Goal: Task Accomplishment & Management: Manage account settings

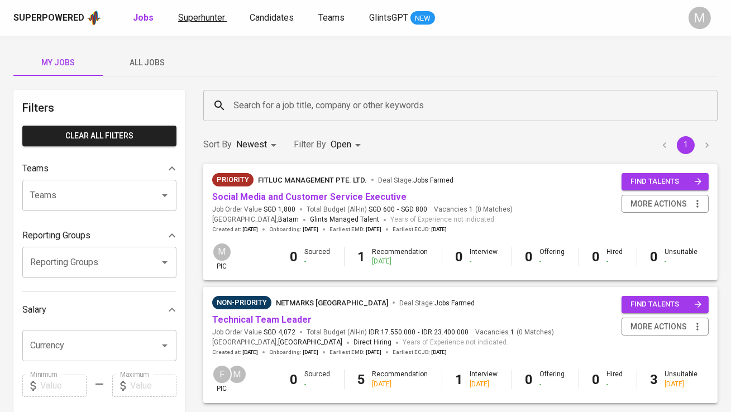
click at [205, 20] on span "Superhunter" at bounding box center [201, 17] width 47 height 11
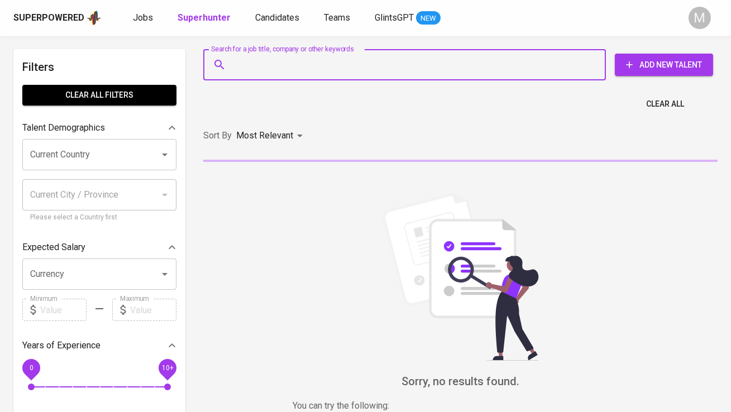
click at [243, 62] on input "Search for a job title, company or other keywords" at bounding box center [407, 64] width 353 height 21
paste input "aranivaniatinandia@gmail.com linkedin.com/in/rr-maharani-vt Kota Bekasi, Jawa B…"
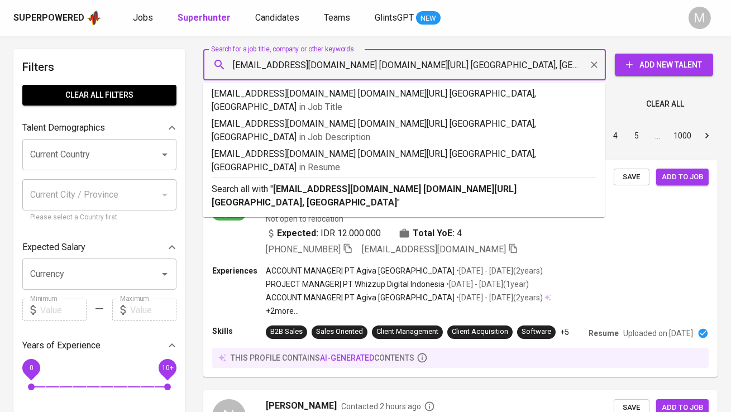
drag, startPoint x: 354, startPoint y: 68, endPoint x: 224, endPoint y: 66, distance: 130.6
click at [224, 66] on div "aranivaniatinandia@gmail.com linkedin.com/in/rr-maharani-vt Kota Bekasi, Jawa B…" at bounding box center [404, 64] width 402 height 31
paste input "text"
type input "aranivaniatinandia@gmail.com"
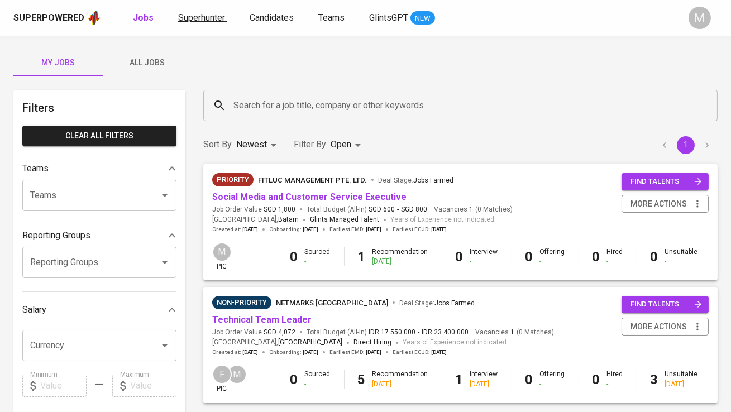
click at [202, 15] on span "Superhunter" at bounding box center [201, 17] width 47 height 11
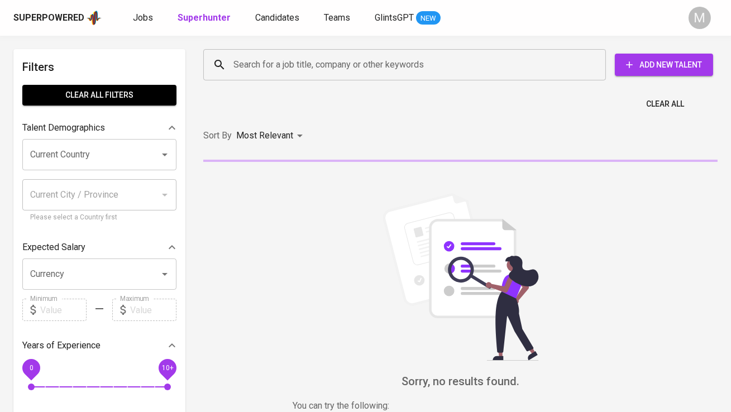
click at [243, 64] on input "Search for a job title, company or other keywords" at bounding box center [407, 64] width 353 height 21
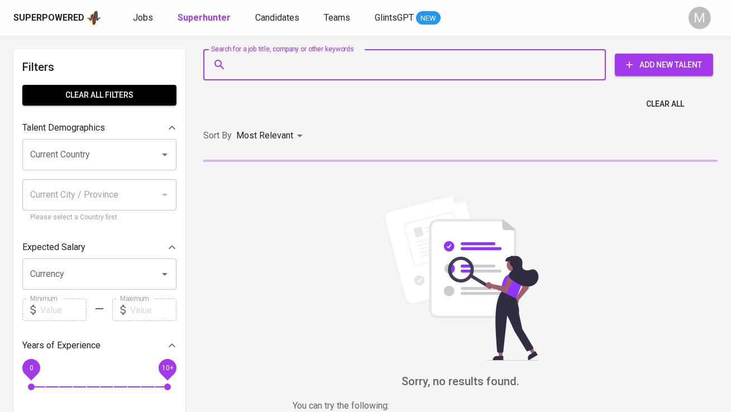
paste input "rahmadian.octaviendo@gmail.com •"
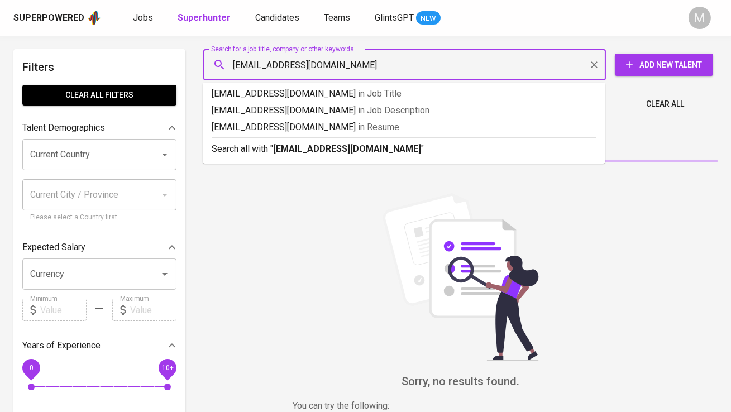
type input "[EMAIL_ADDRESS][DOMAIN_NAME]"
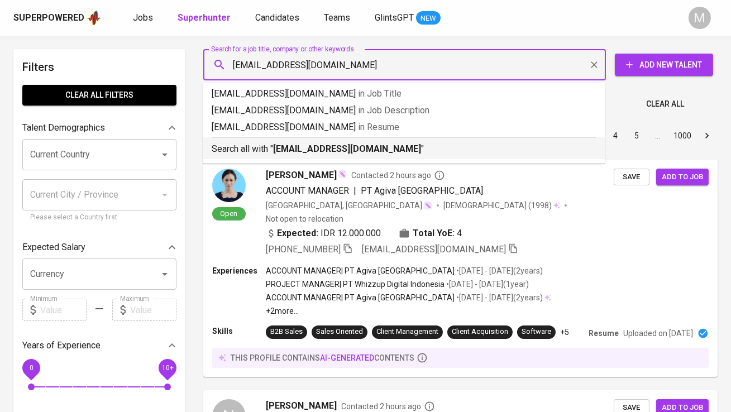
click at [319, 140] on div "Search all with " rahmadian.octaviendo@gmail.com "" at bounding box center [404, 146] width 385 height 18
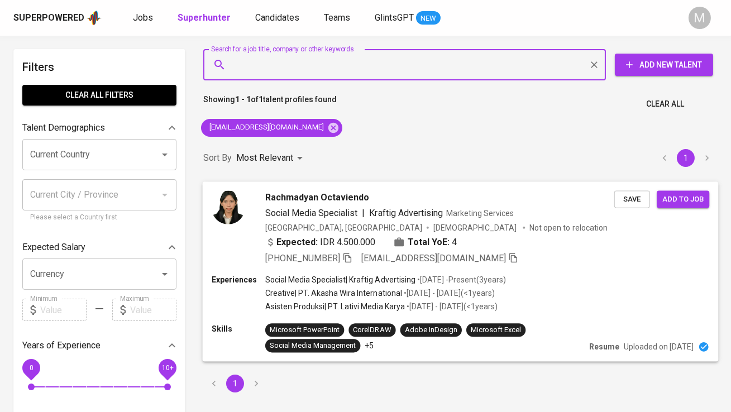
click at [236, 216] on img at bounding box center [228, 206] width 33 height 33
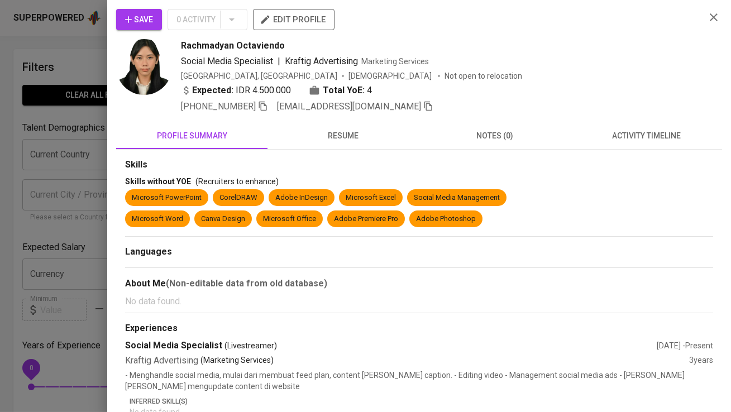
click at [142, 19] on span "Save" at bounding box center [139, 20] width 28 height 14
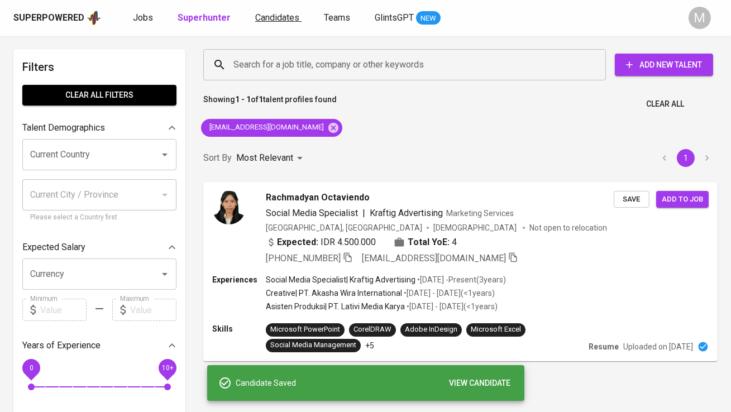
click at [270, 18] on span "Candidates" at bounding box center [277, 17] width 44 height 11
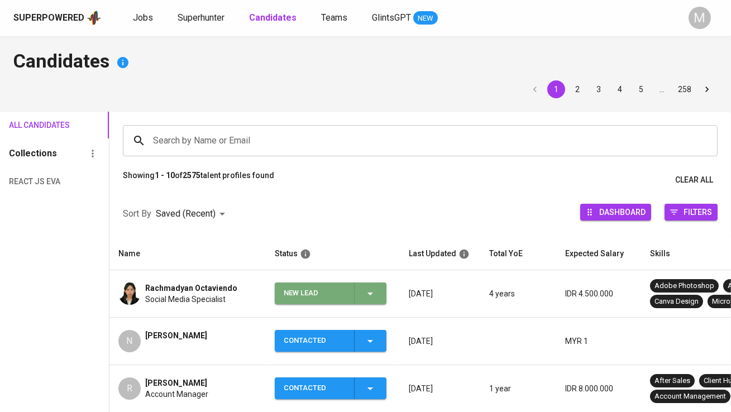
click at [308, 292] on div "New Lead" at bounding box center [314, 293] width 61 height 22
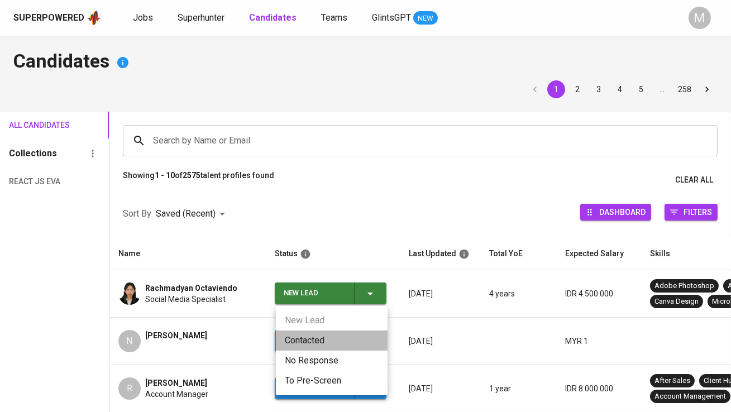
click at [311, 340] on li "Contacted" at bounding box center [332, 340] width 112 height 20
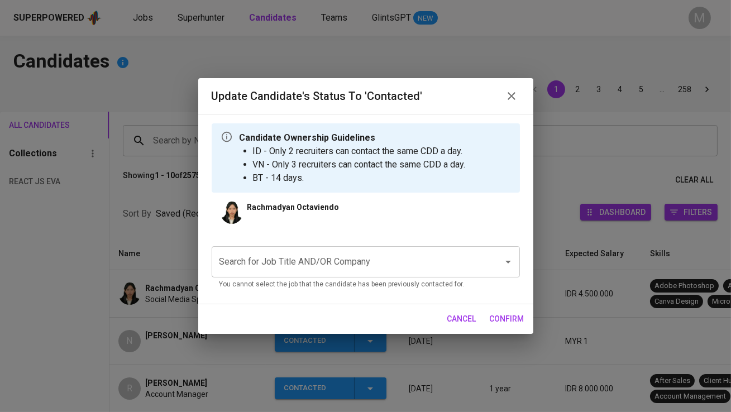
click at [308, 262] on input "Search for Job Title AND/OR Company" at bounding box center [350, 261] width 267 height 21
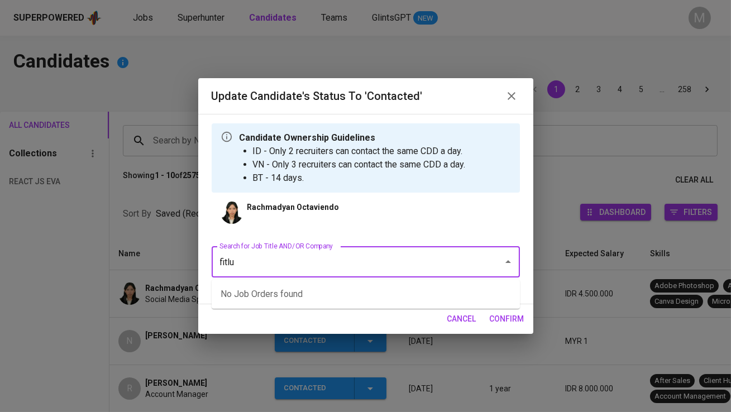
type input "fitluc"
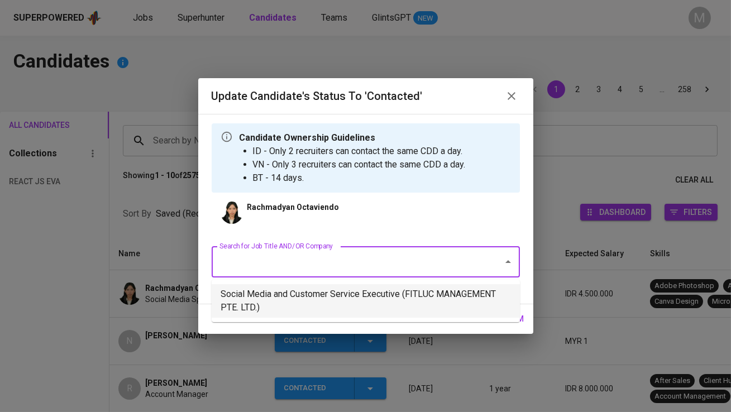
click at [353, 293] on li "Social Media and Customer Service Executive (FITLUC MANAGEMENT PTE. LTD.)" at bounding box center [366, 300] width 308 height 33
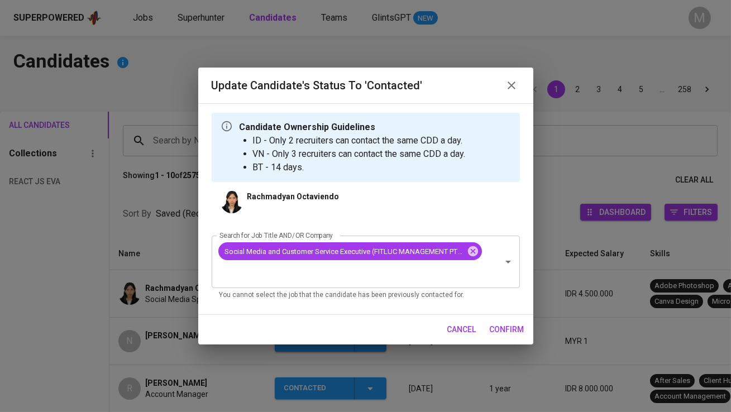
click at [495, 325] on span "confirm" at bounding box center [506, 330] width 35 height 14
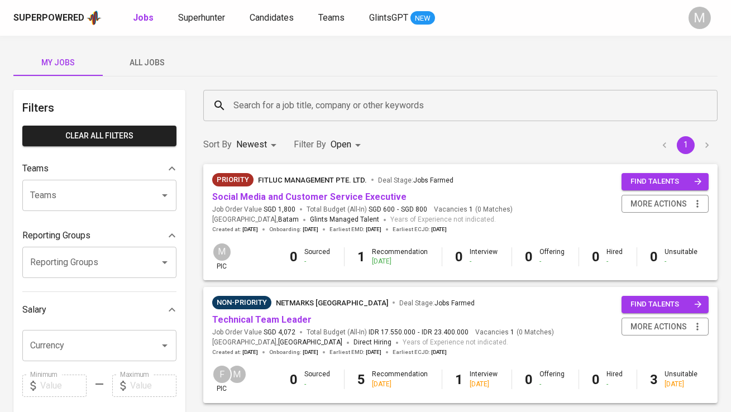
click at [198, 9] on div "Superpowered Jobs Superhunter Candidates Teams GlintsGPT NEW" at bounding box center [347, 17] width 668 height 17
click at [206, 17] on span "Superhunter" at bounding box center [201, 17] width 47 height 11
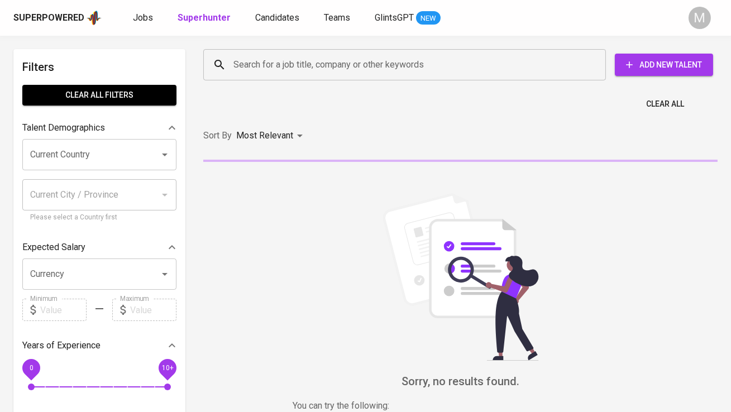
click at [268, 79] on div "Search for a job title, company or other keywords" at bounding box center [404, 64] width 402 height 31
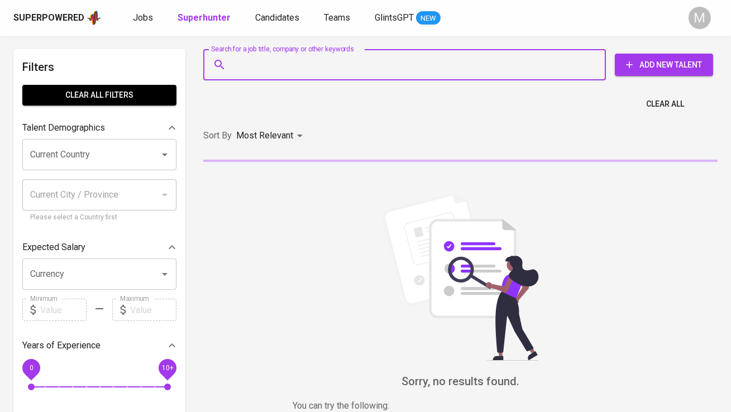
paste input "| [EMAIL_ADDRESS][DOMAIN_NAME]"
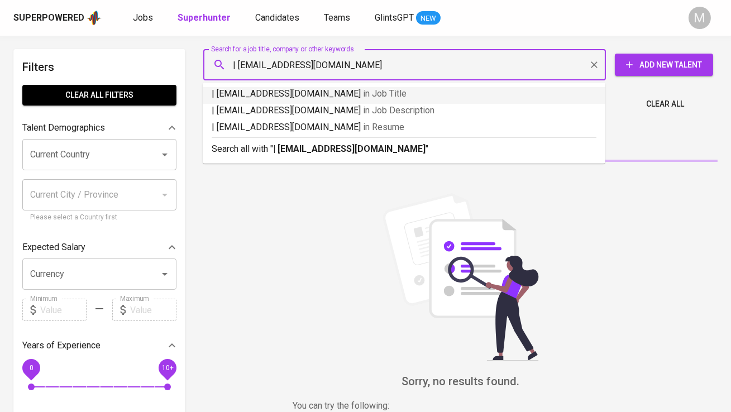
click at [240, 66] on input "| [EMAIL_ADDRESS][DOMAIN_NAME]" at bounding box center [407, 64] width 353 height 21
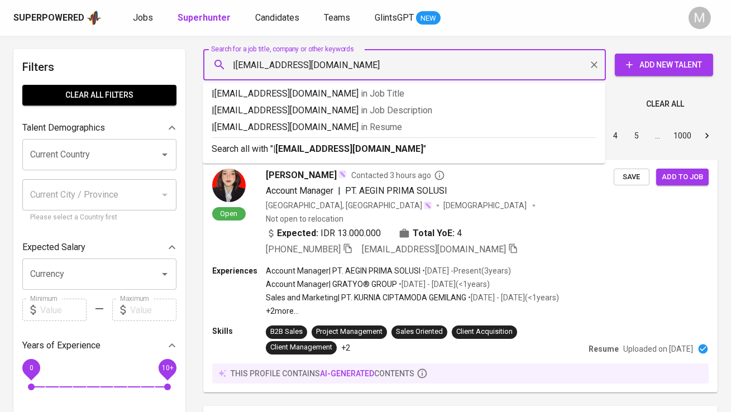
type input "[EMAIL_ADDRESS][DOMAIN_NAME]"
click at [260, 143] on p "Search all with " [EMAIL_ADDRESS][DOMAIN_NAME] "" at bounding box center [404, 148] width 385 height 13
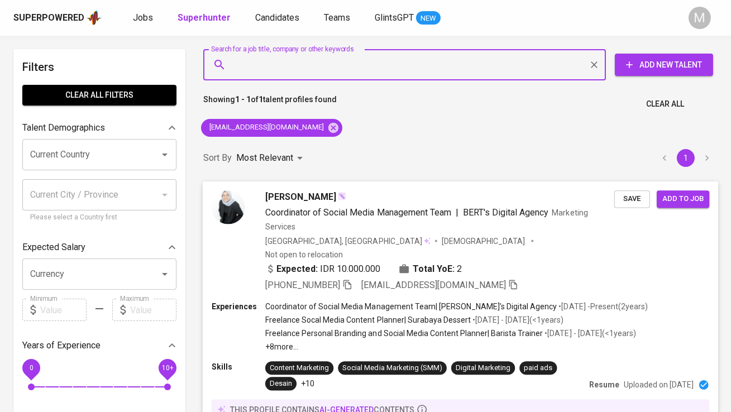
click at [234, 199] on img at bounding box center [228, 206] width 33 height 33
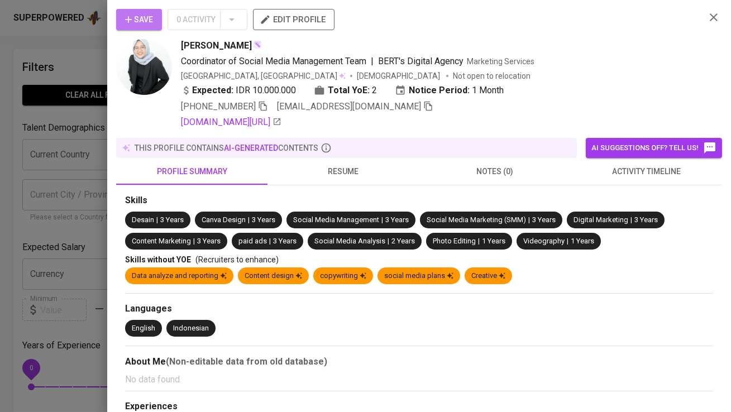
click at [150, 18] on span "Save" at bounding box center [139, 20] width 28 height 14
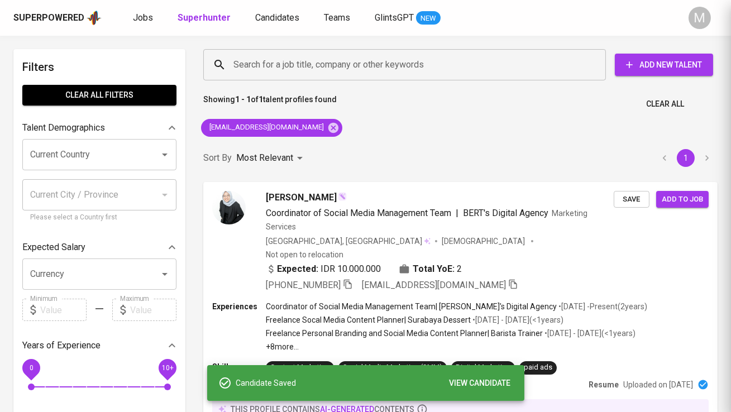
scroll to position [2, 0]
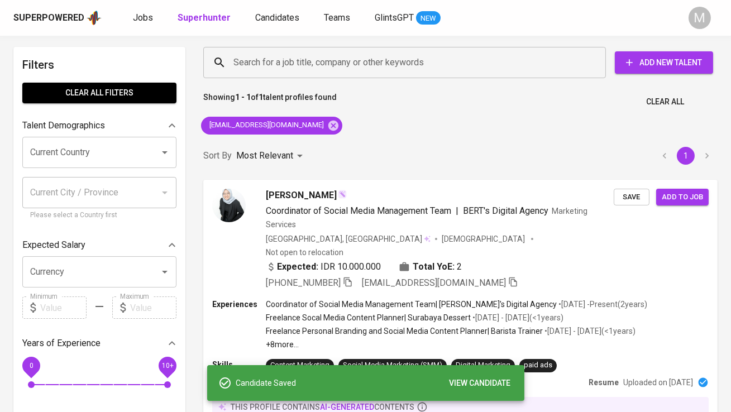
click at [271, 10] on div "Superpowered Jobs Superhunter Candidates Teams GlintsGPT NEW" at bounding box center [347, 17] width 668 height 17
click at [271, 13] on span "Candidates" at bounding box center [277, 17] width 44 height 11
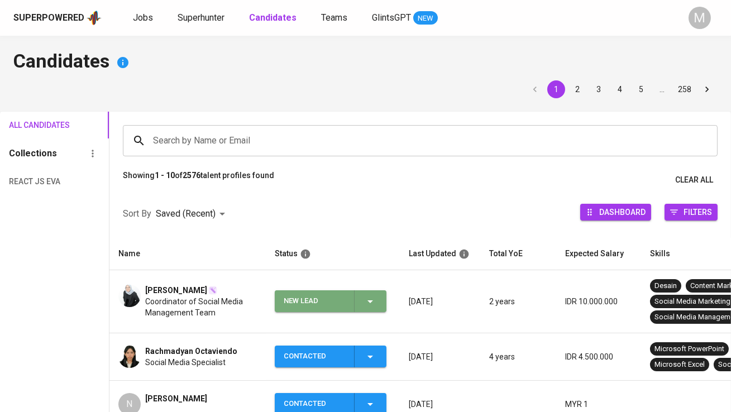
click at [303, 298] on div "New Lead" at bounding box center [314, 301] width 61 height 22
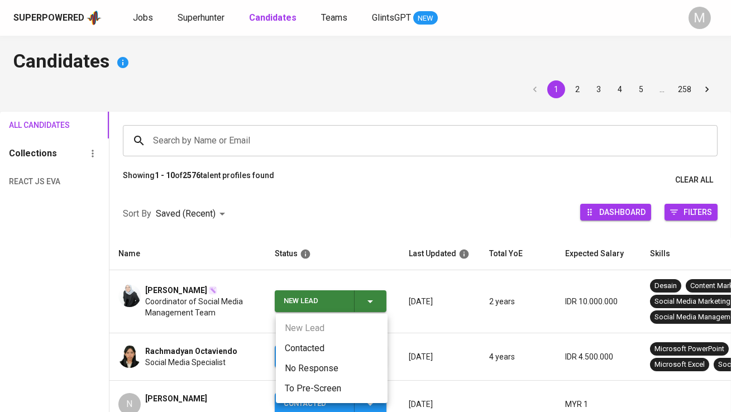
click at [315, 348] on li "Contacted" at bounding box center [332, 348] width 112 height 20
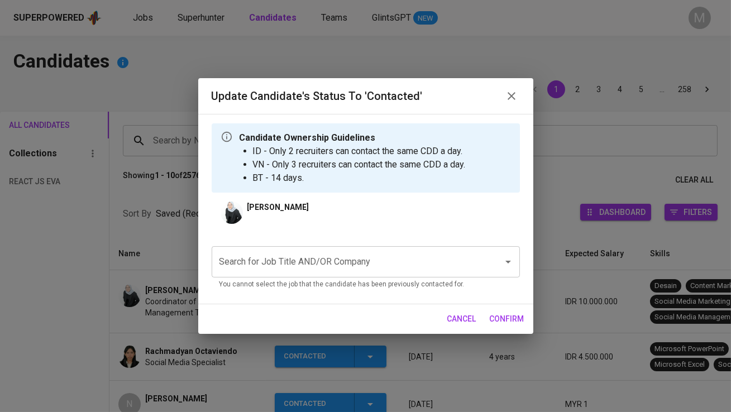
click at [297, 263] on input "Search for Job Title AND/OR Company" at bounding box center [350, 261] width 267 height 21
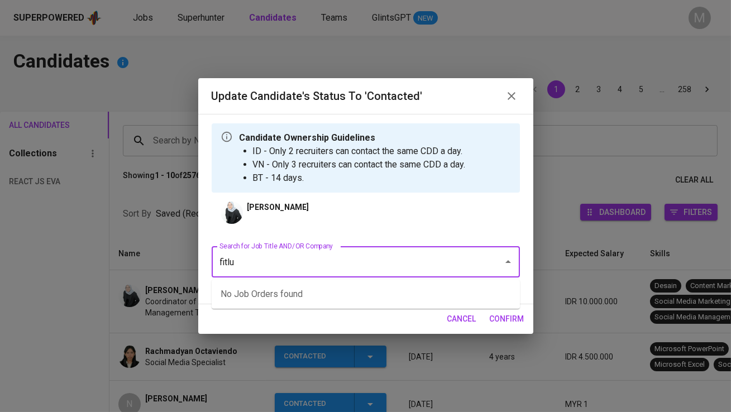
type input "fitluc"
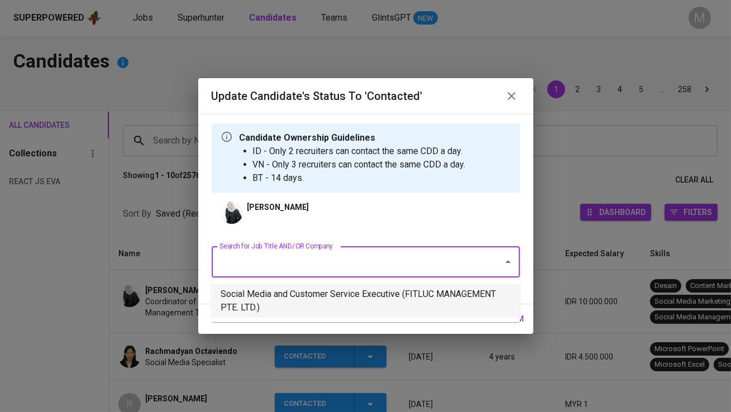
click at [350, 292] on li "Social Media and Customer Service Executive (FITLUC MANAGEMENT PTE. LTD.)" at bounding box center [366, 300] width 308 height 33
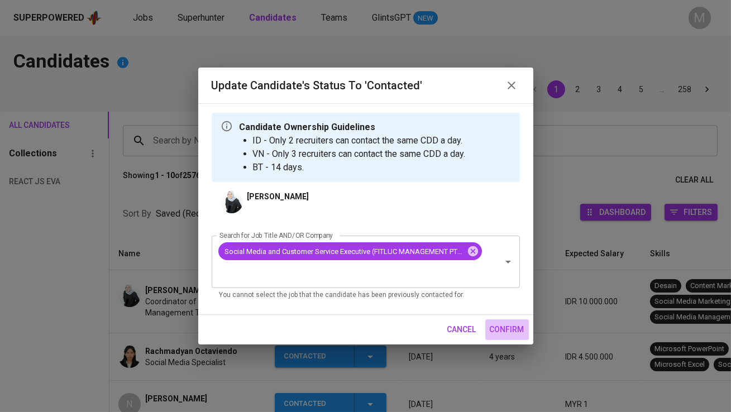
click at [496, 330] on span "confirm" at bounding box center [506, 330] width 35 height 14
